Goal: Information Seeking & Learning: Learn about a topic

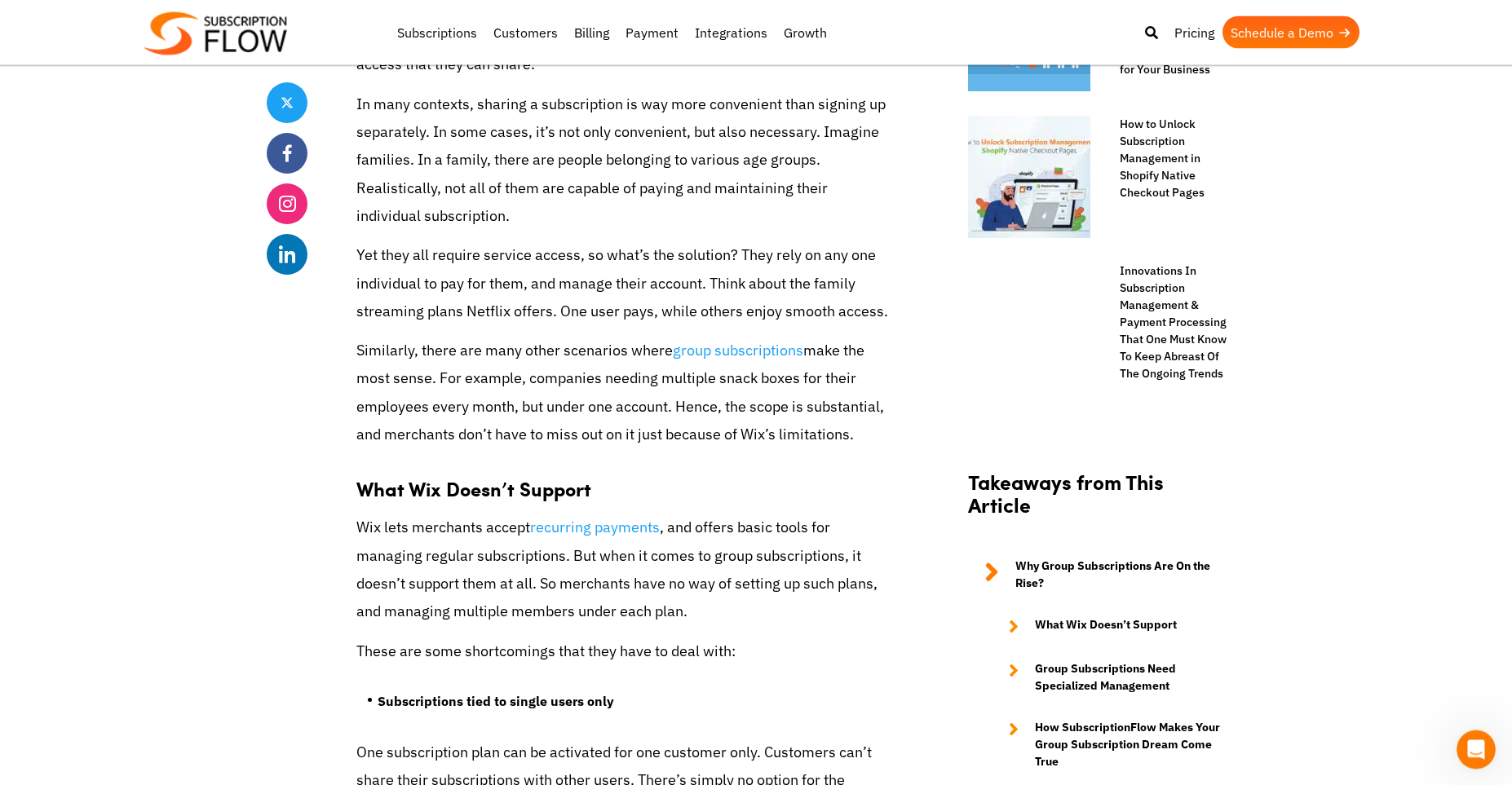
scroll to position [1463, 0]
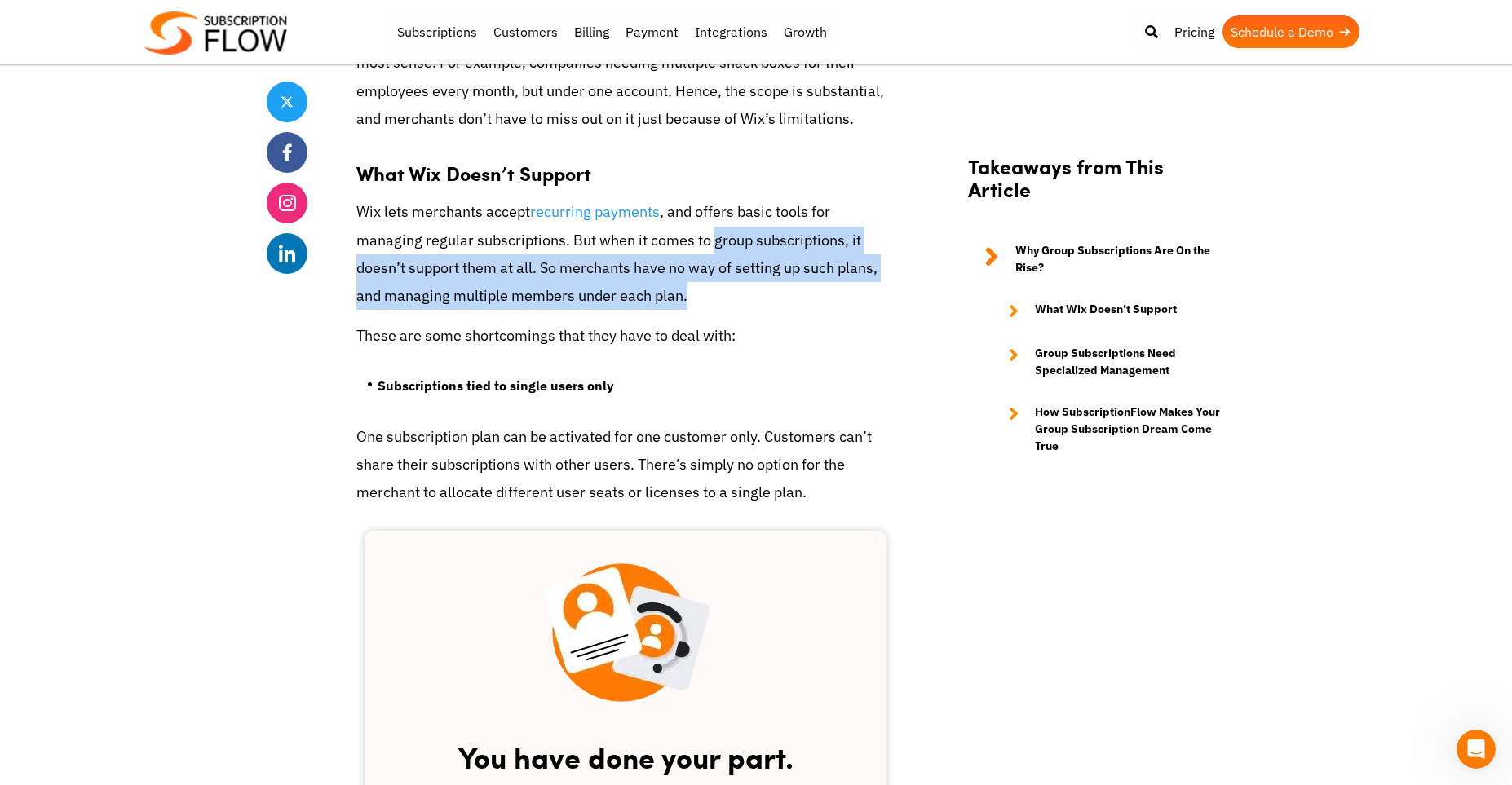
drag, startPoint x: 756, startPoint y: 380, endPoint x: 737, endPoint y: 330, distance: 53.5
click at [737, 310] on p "Wix lets merchants accept recurring payments , and offers basic tools for manag…" at bounding box center [625, 254] width 538 height 112
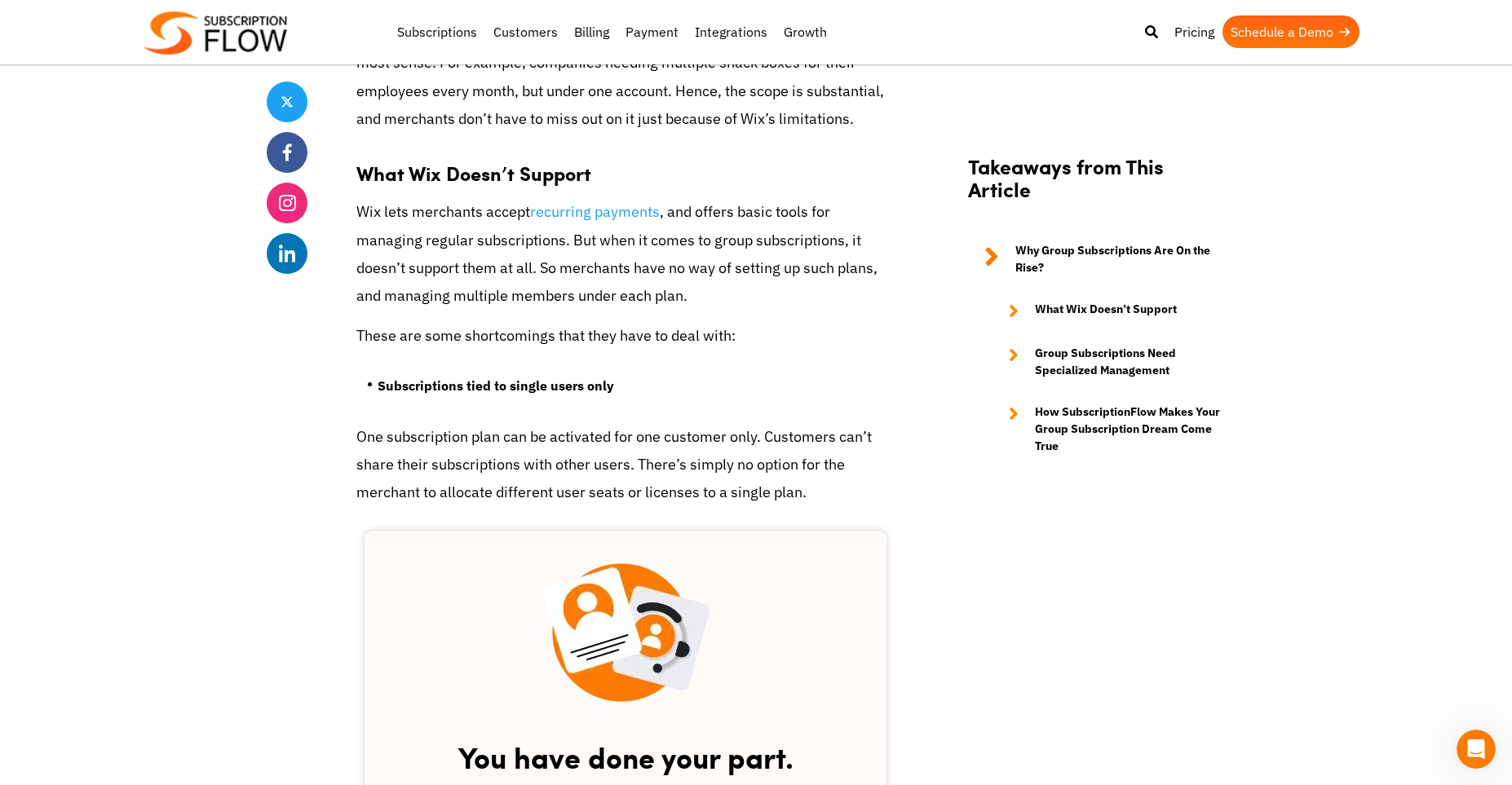
click at [737, 310] on p "Wix lets merchants accept recurring payments , and offers basic tools for manag…" at bounding box center [625, 254] width 538 height 112
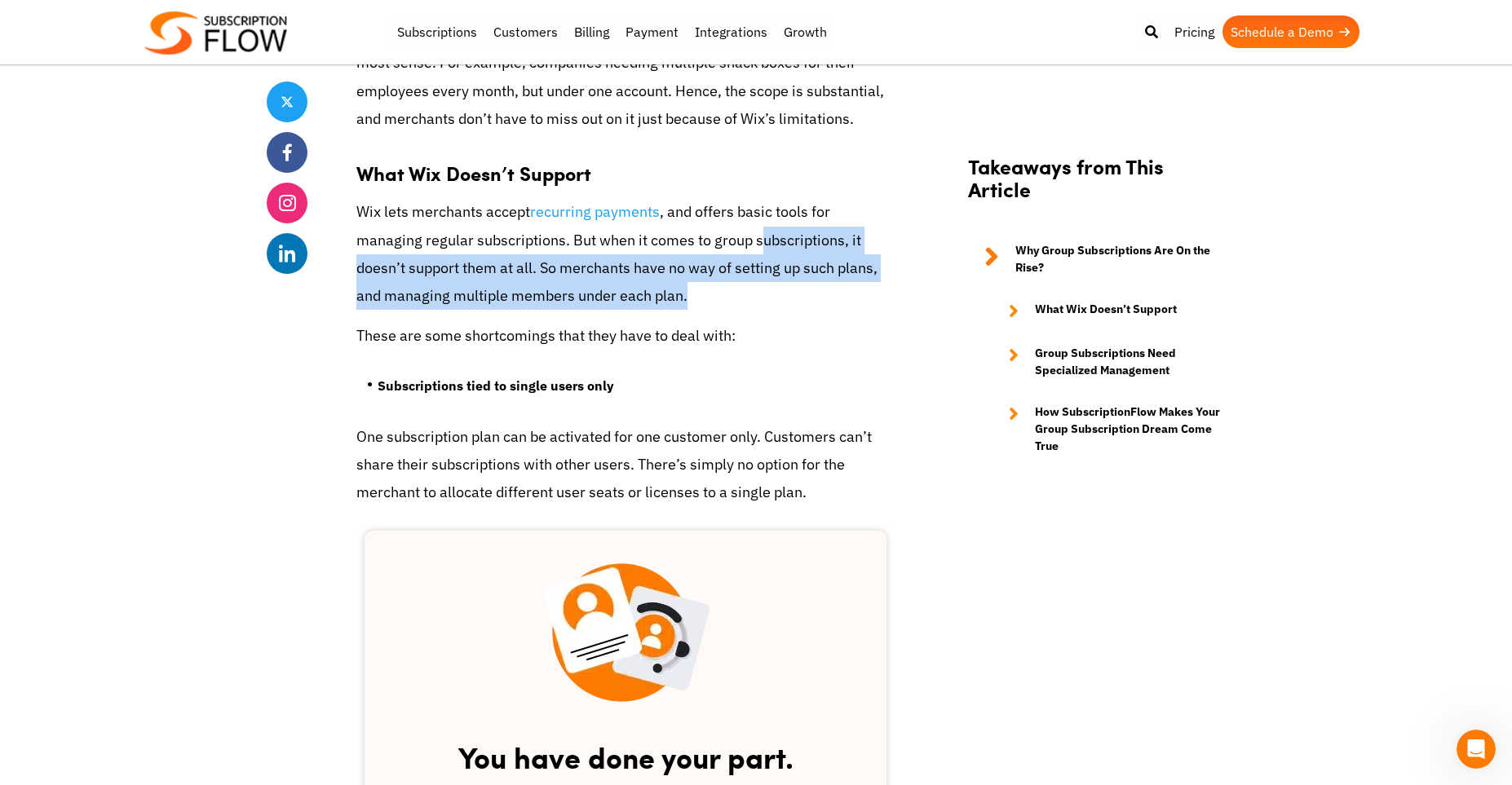
drag, startPoint x: 753, startPoint y: 390, endPoint x: 783, endPoint y: 318, distance: 78.0
click at [783, 310] on p "Wix lets merchants accept recurring payments , and offers basic tools for manag…" at bounding box center [625, 254] width 538 height 112
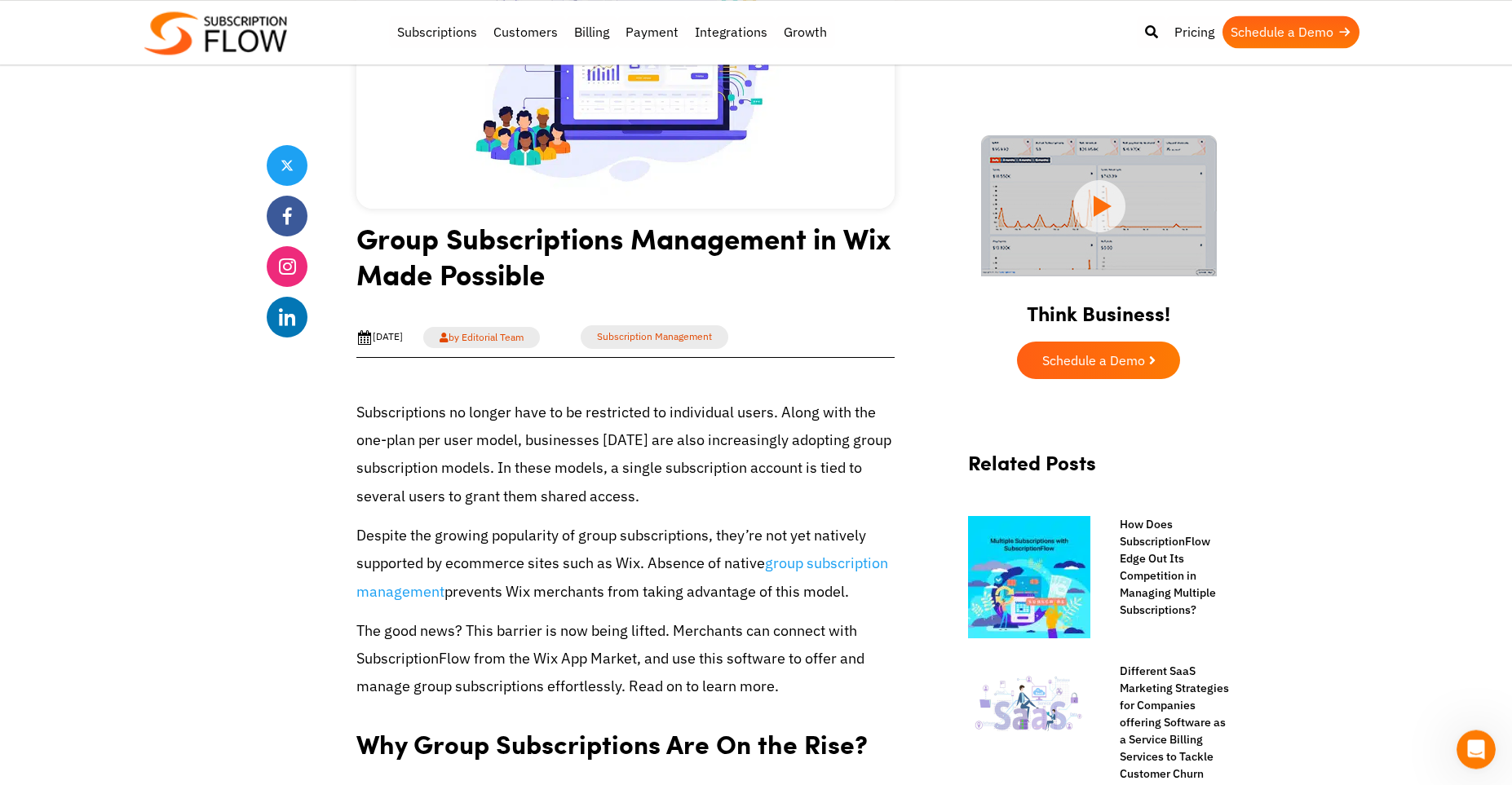
scroll to position [225, 0]
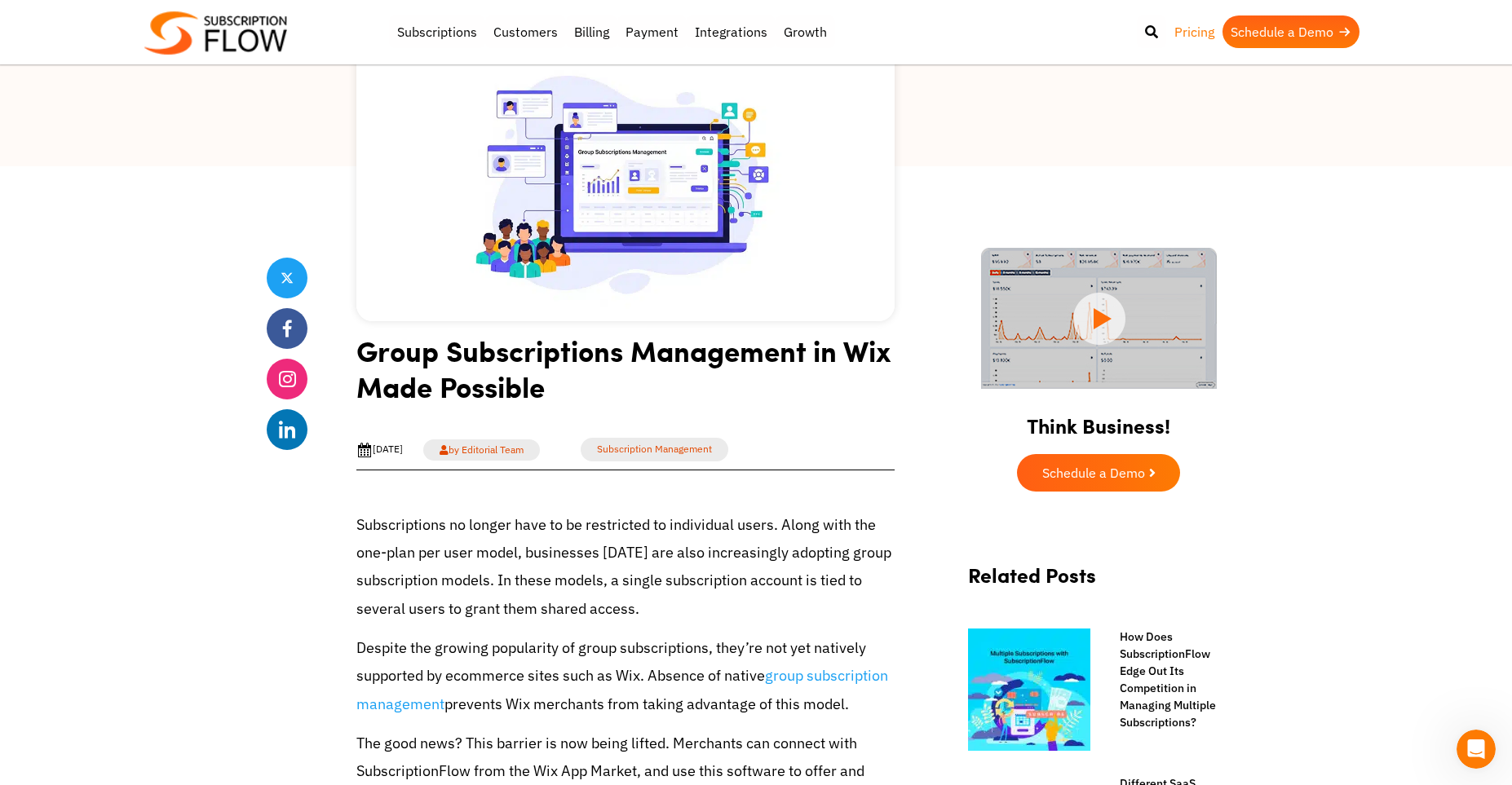
click at [1186, 34] on link "Pricing" at bounding box center [1194, 32] width 57 height 33
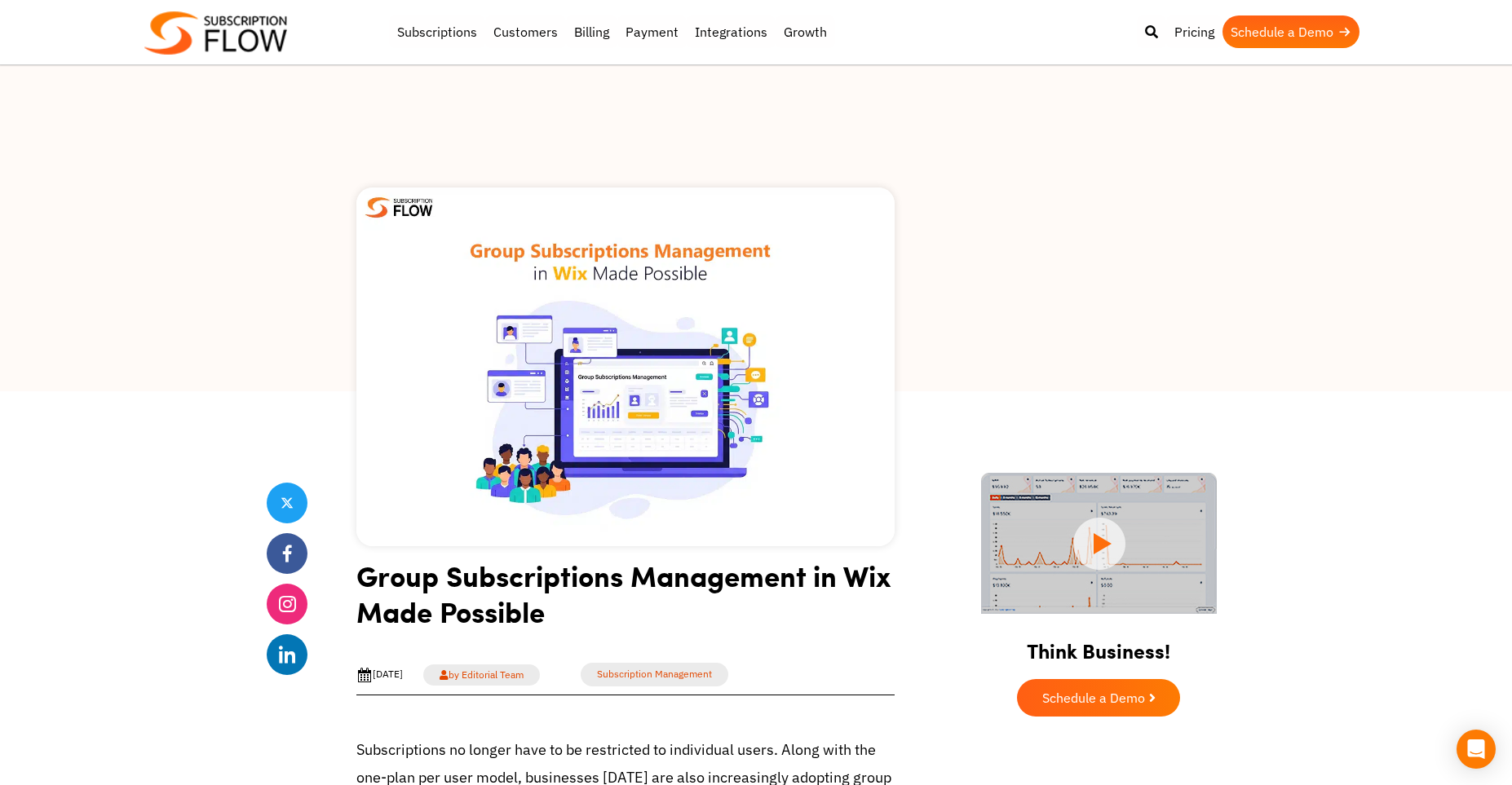
scroll to position [225, 0]
